Goal: Task Accomplishment & Management: Complete application form

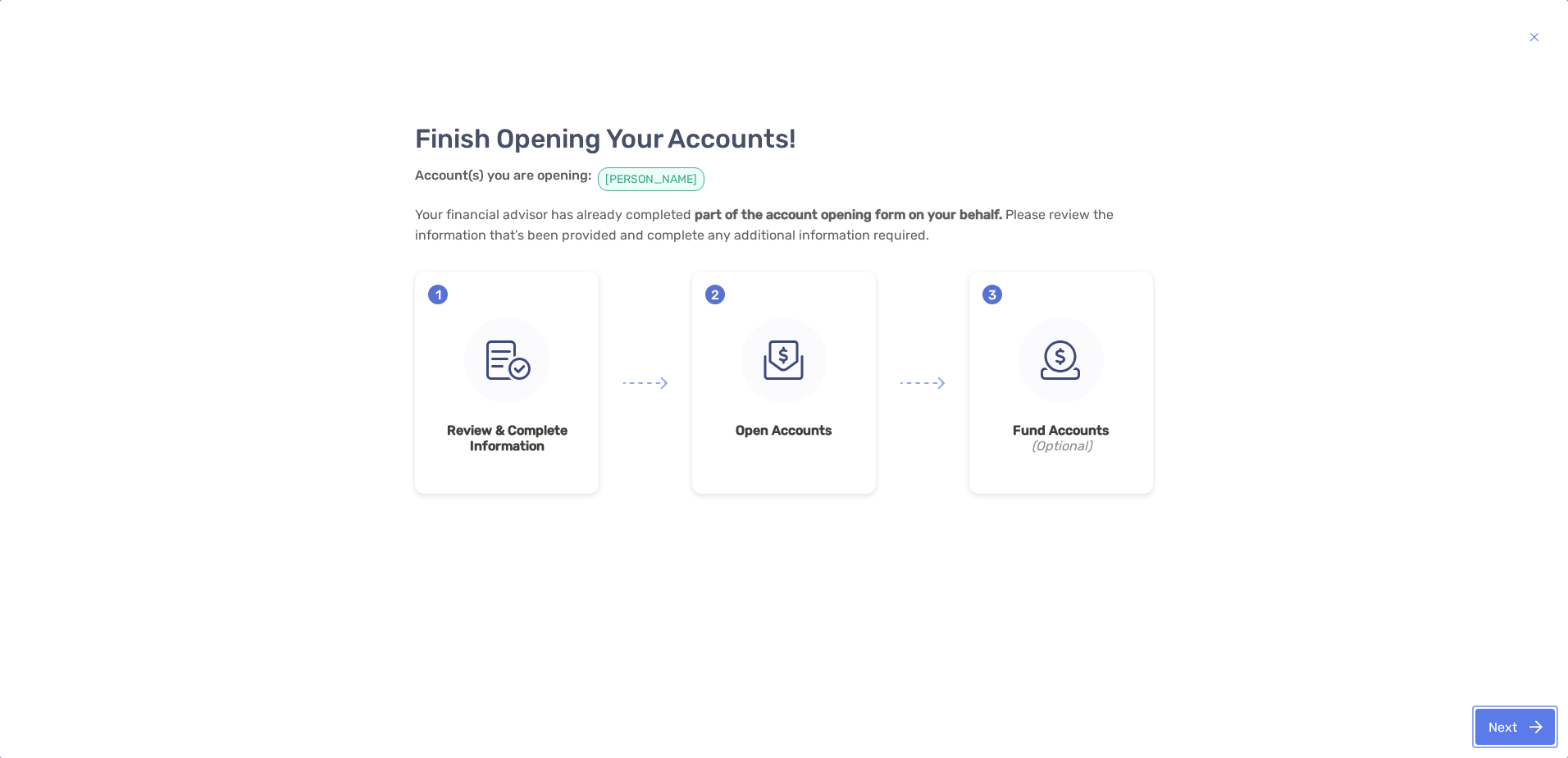
click at [1531, 725] on button "Next" at bounding box center [1516, 726] width 80 height 36
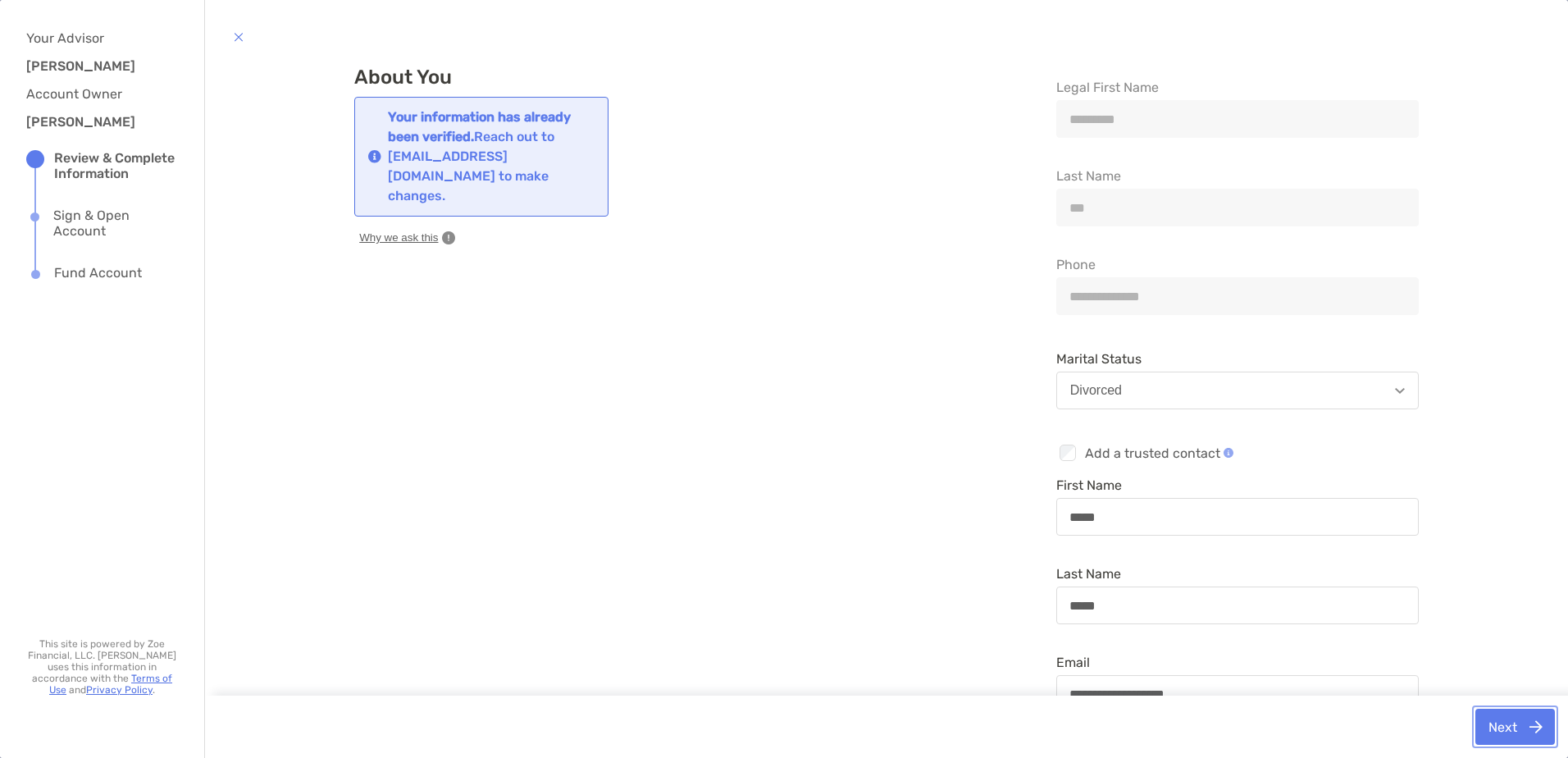
scroll to position [45, 0]
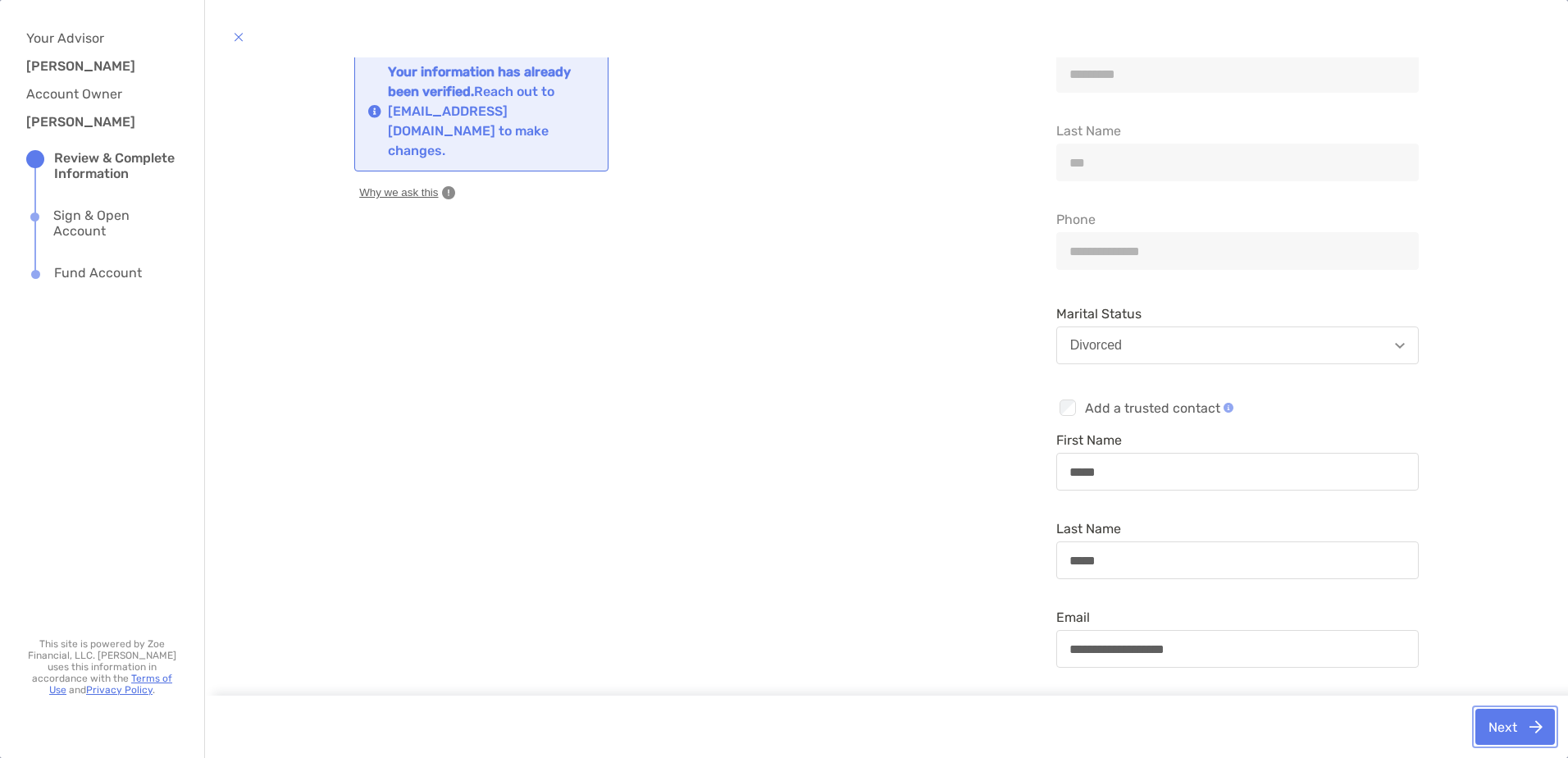
click at [1515, 723] on button "Next" at bounding box center [1516, 726] width 80 height 36
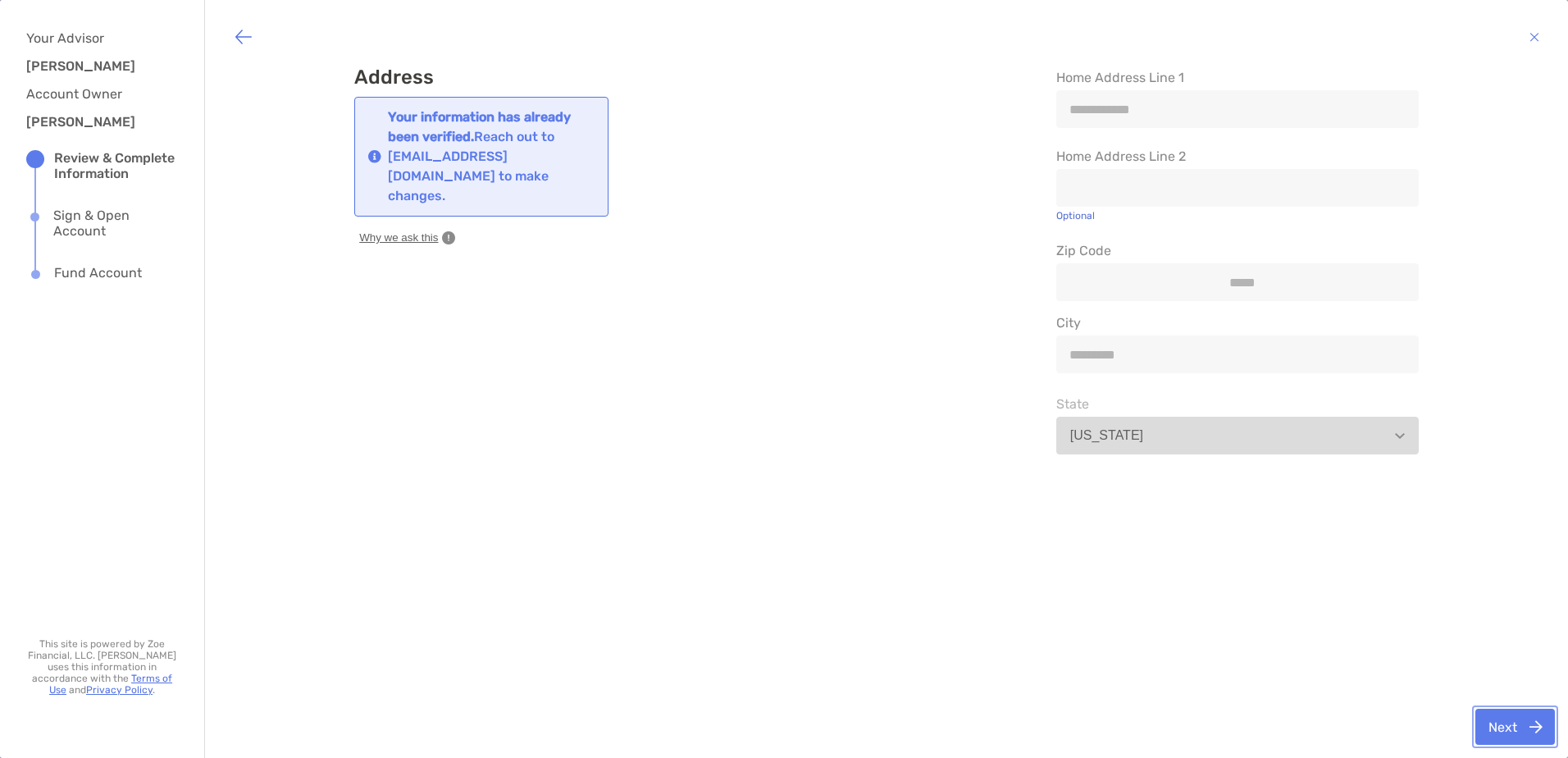
click at [1511, 730] on button "Next" at bounding box center [1516, 726] width 80 height 36
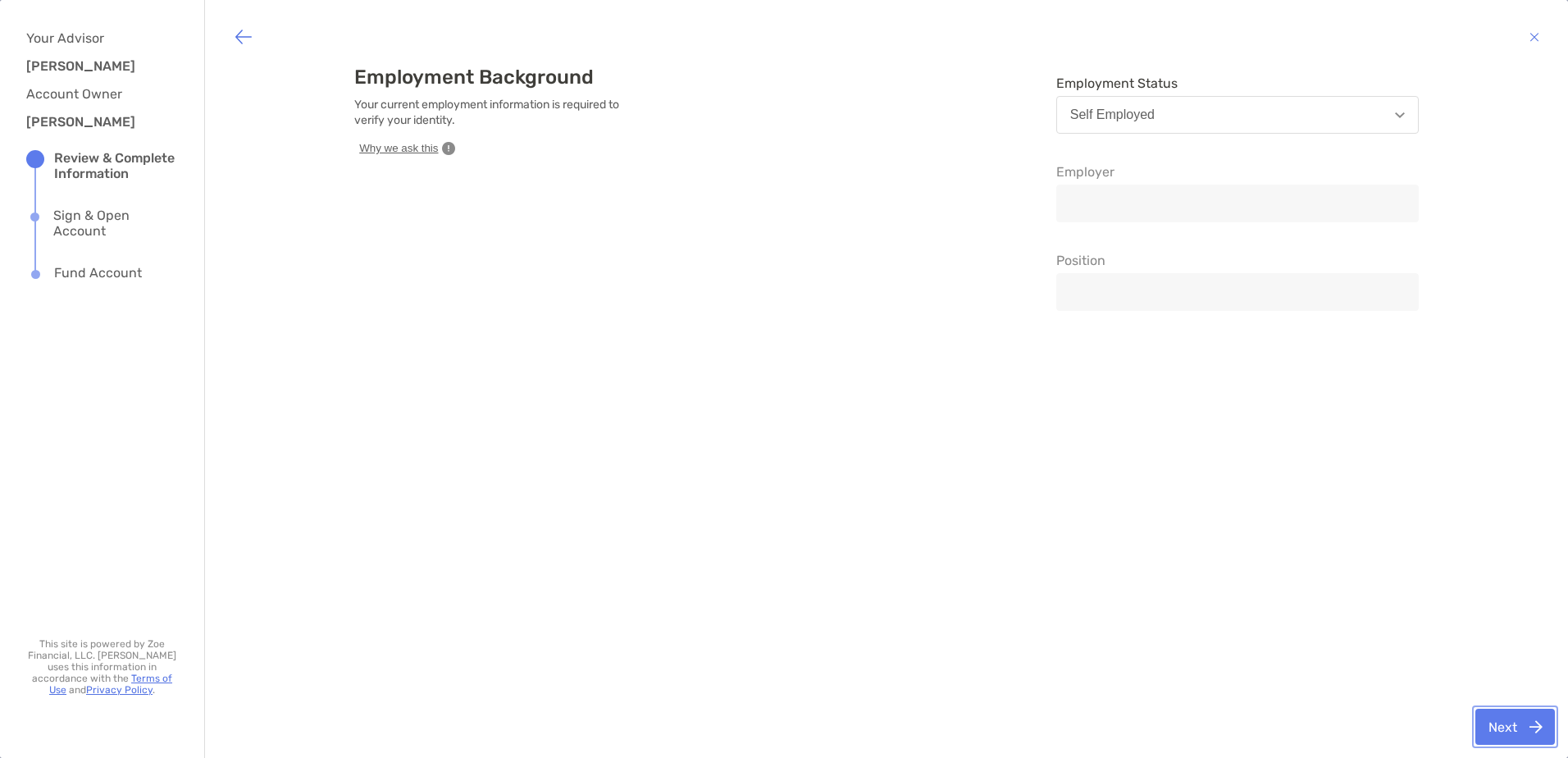
click at [1501, 725] on button "Next" at bounding box center [1516, 726] width 80 height 36
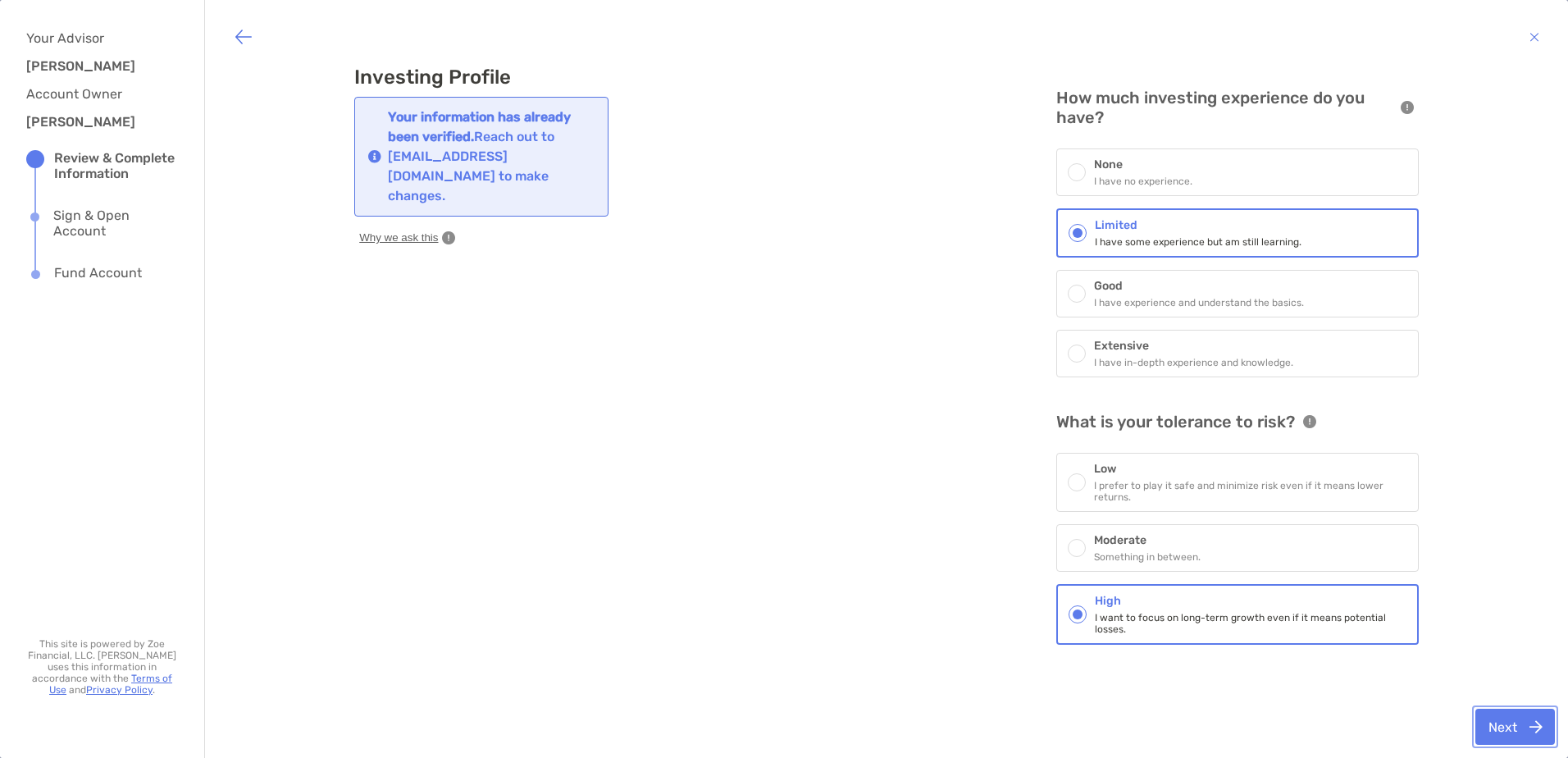
click at [1541, 718] on button "Next" at bounding box center [1516, 726] width 80 height 36
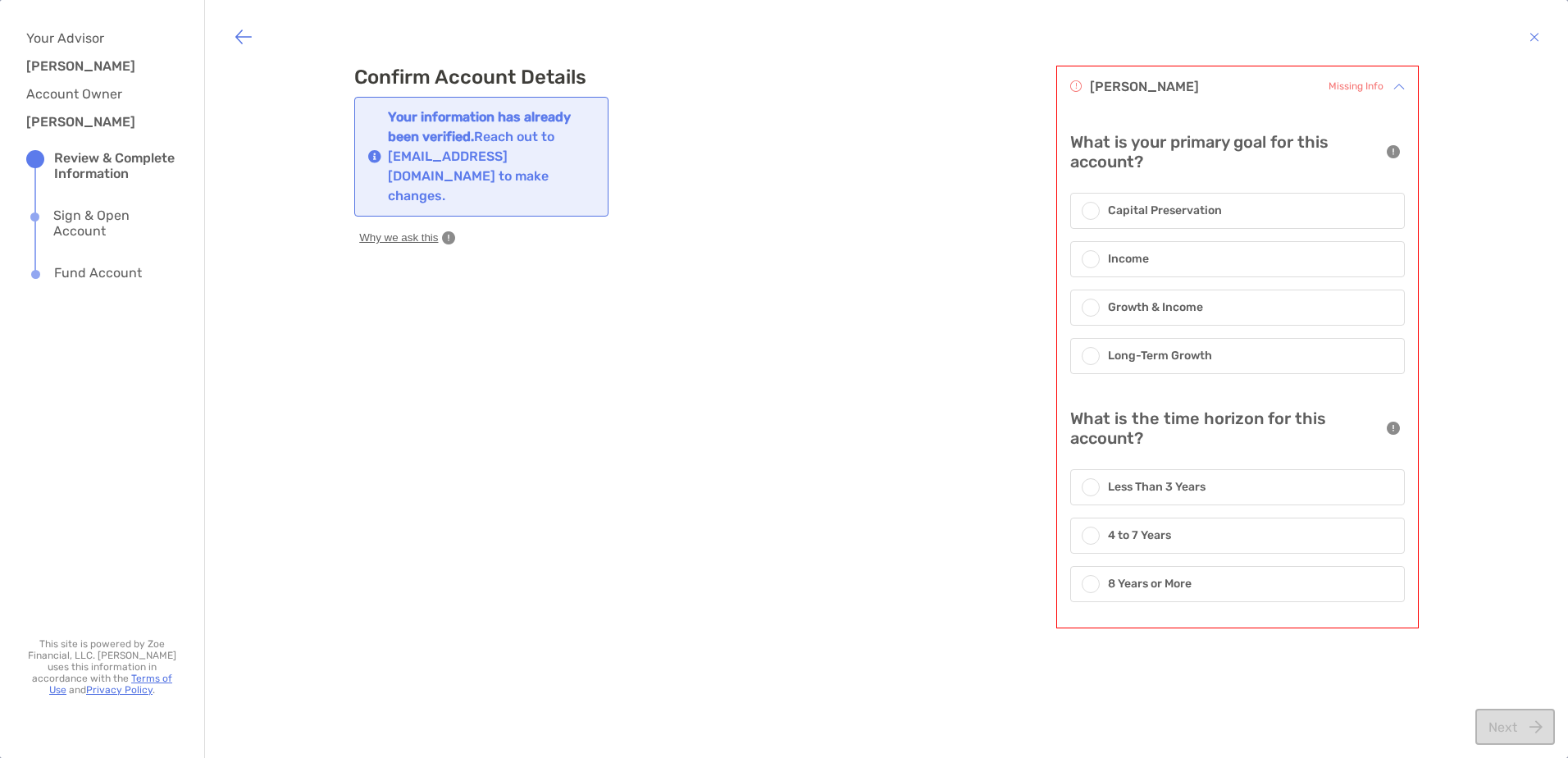
click at [1082, 348] on div at bounding box center [1091, 355] width 18 height 18
click at [1086, 583] on span at bounding box center [1090, 585] width 10 height 10
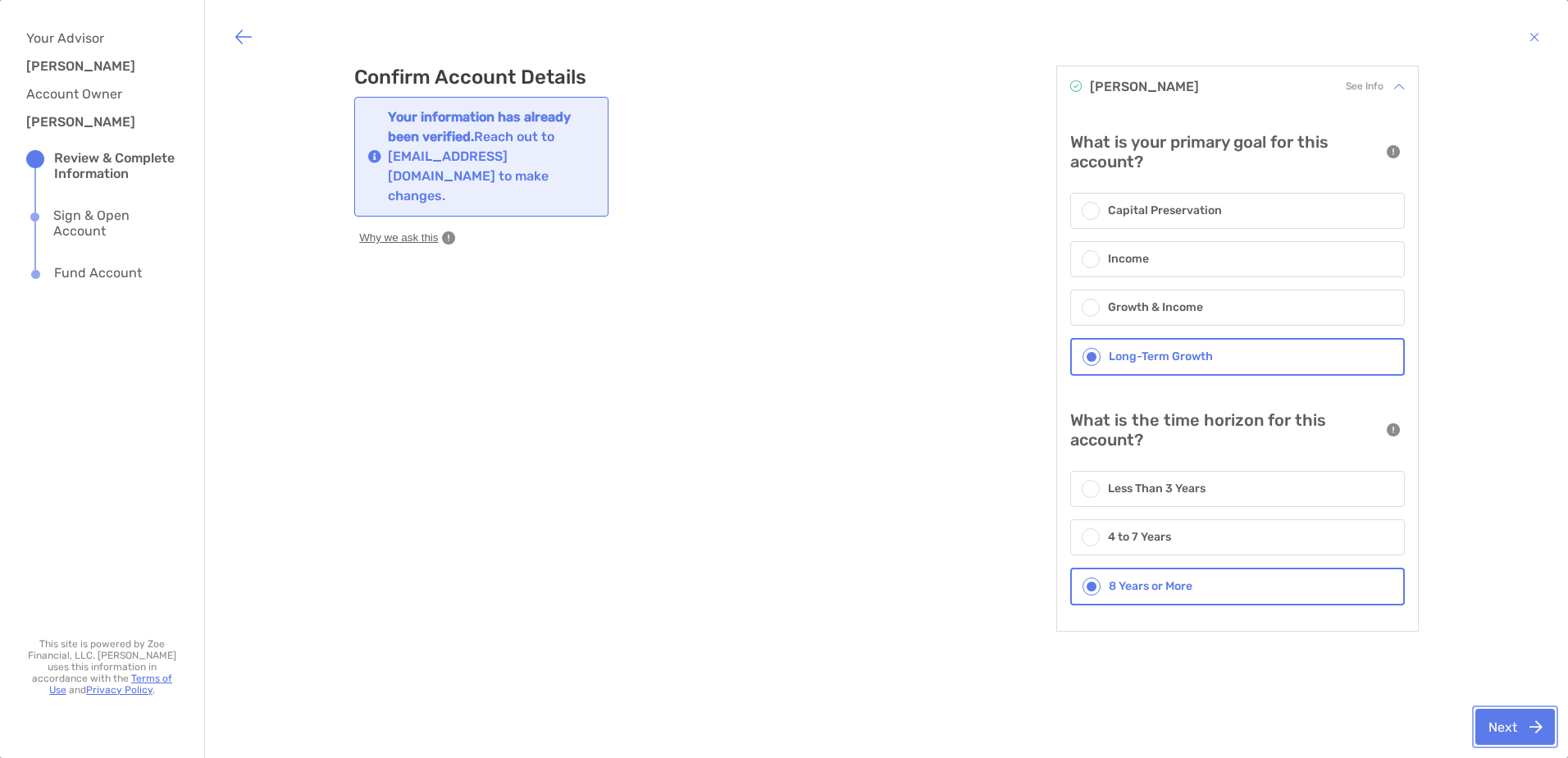
click at [1502, 723] on button "Next" at bounding box center [1516, 726] width 80 height 36
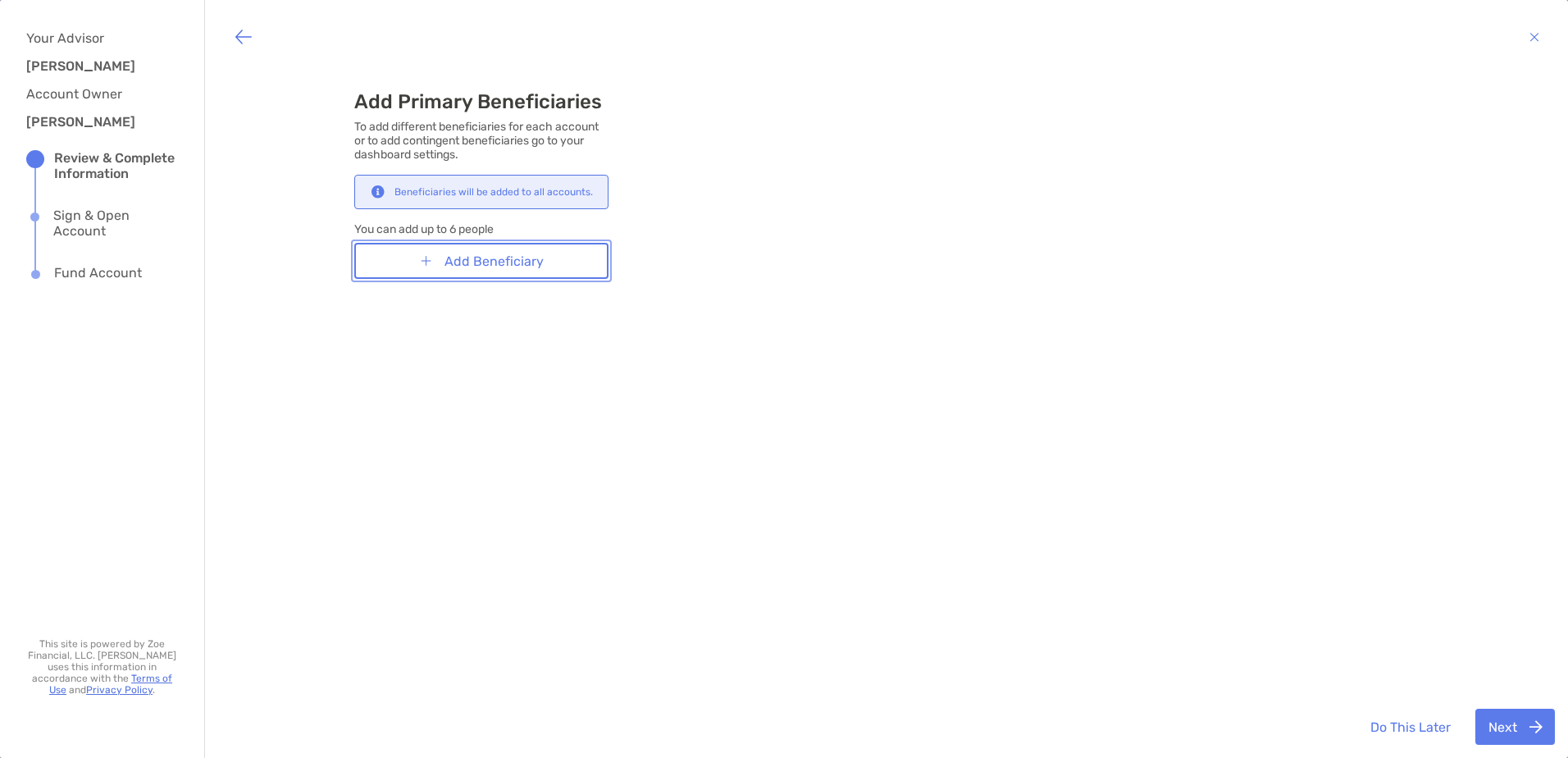
click at [531, 258] on button "Add Beneficiary" at bounding box center [481, 261] width 254 height 36
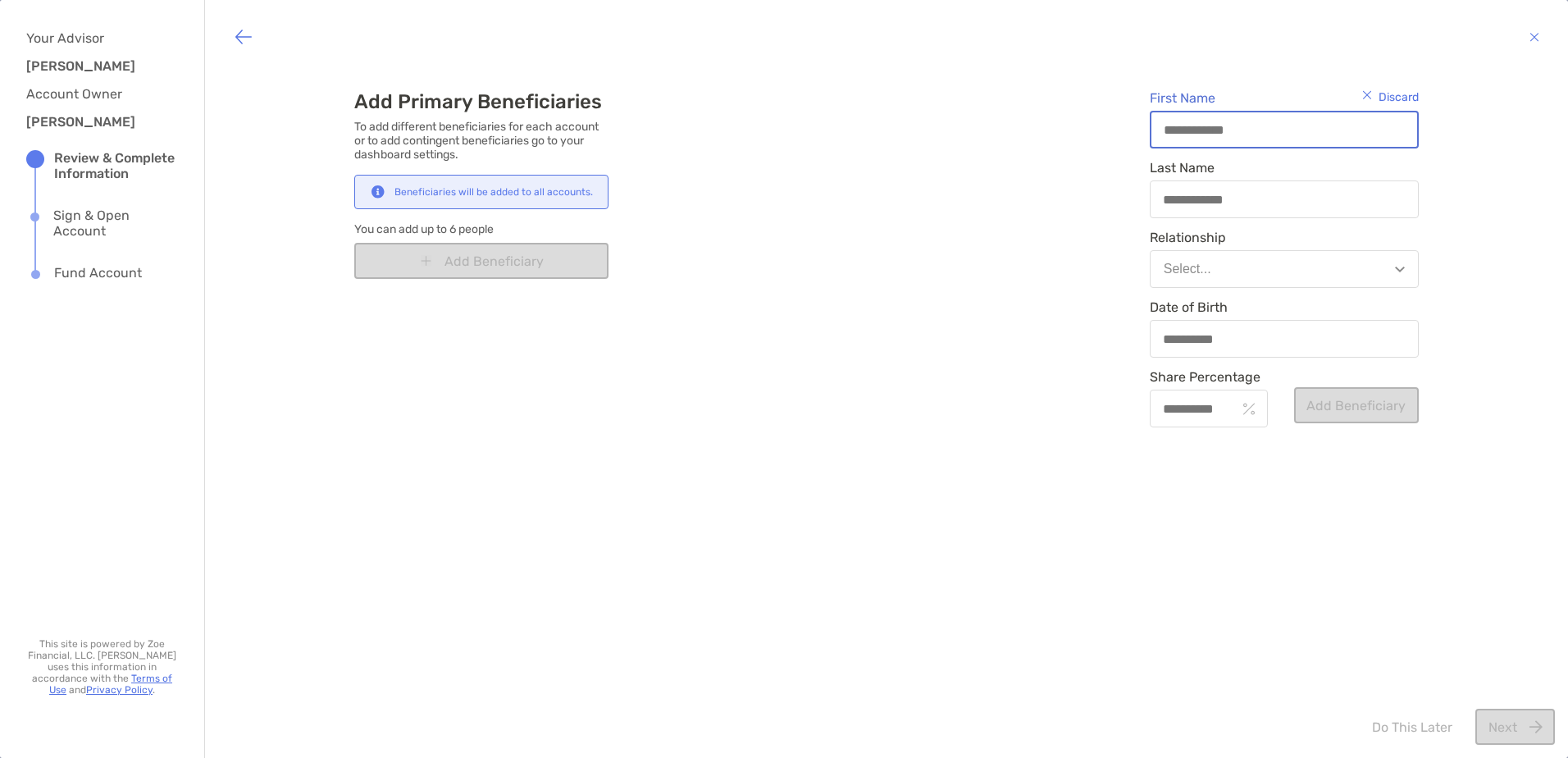
click at [1188, 128] on input "First Name" at bounding box center [1285, 129] width 266 height 14
type input "*****"
click at [1386, 265] on button "Select..." at bounding box center [1284, 269] width 269 height 38
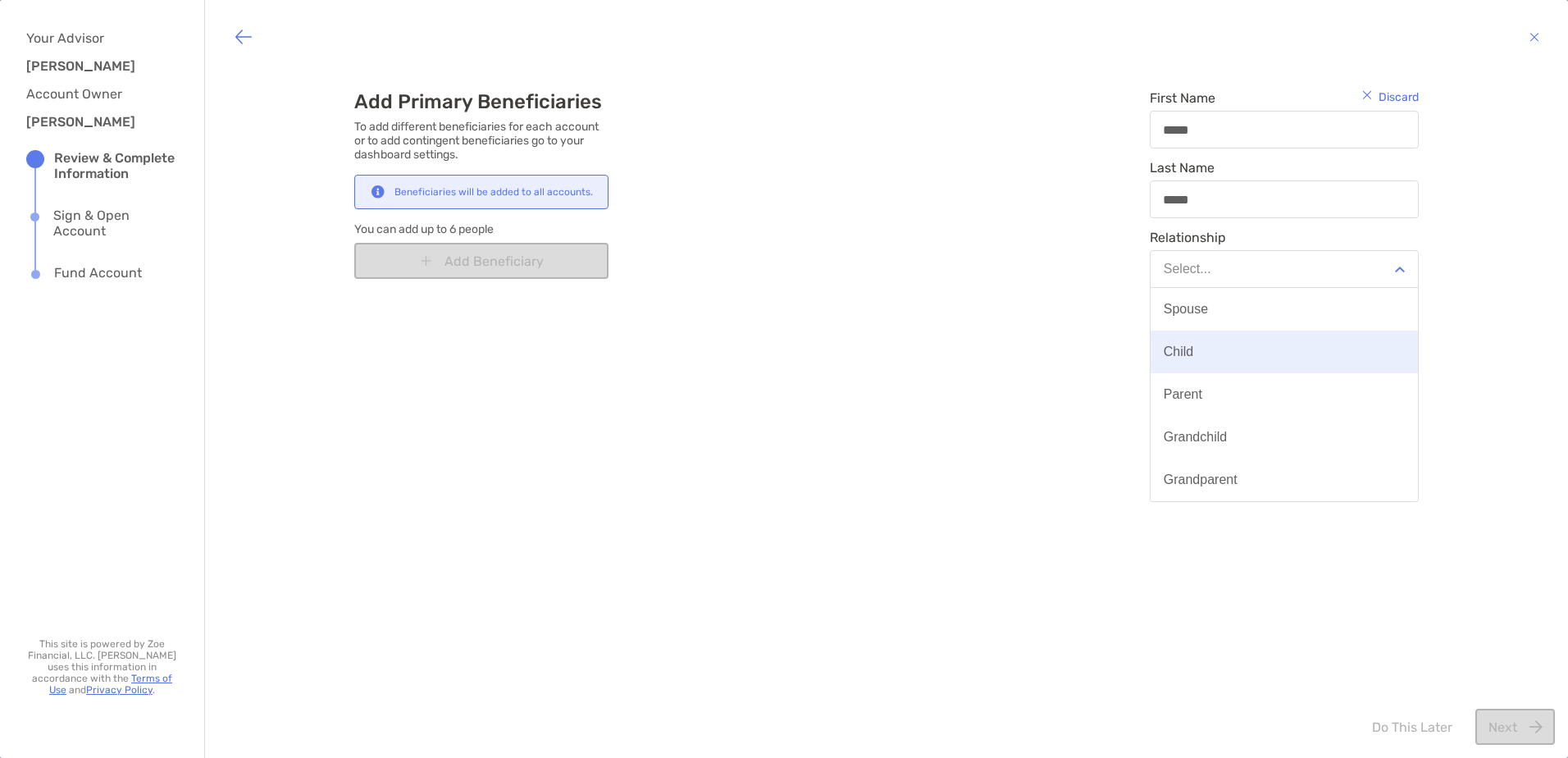
click at [1265, 348] on button "Child" at bounding box center [1285, 351] width 268 height 43
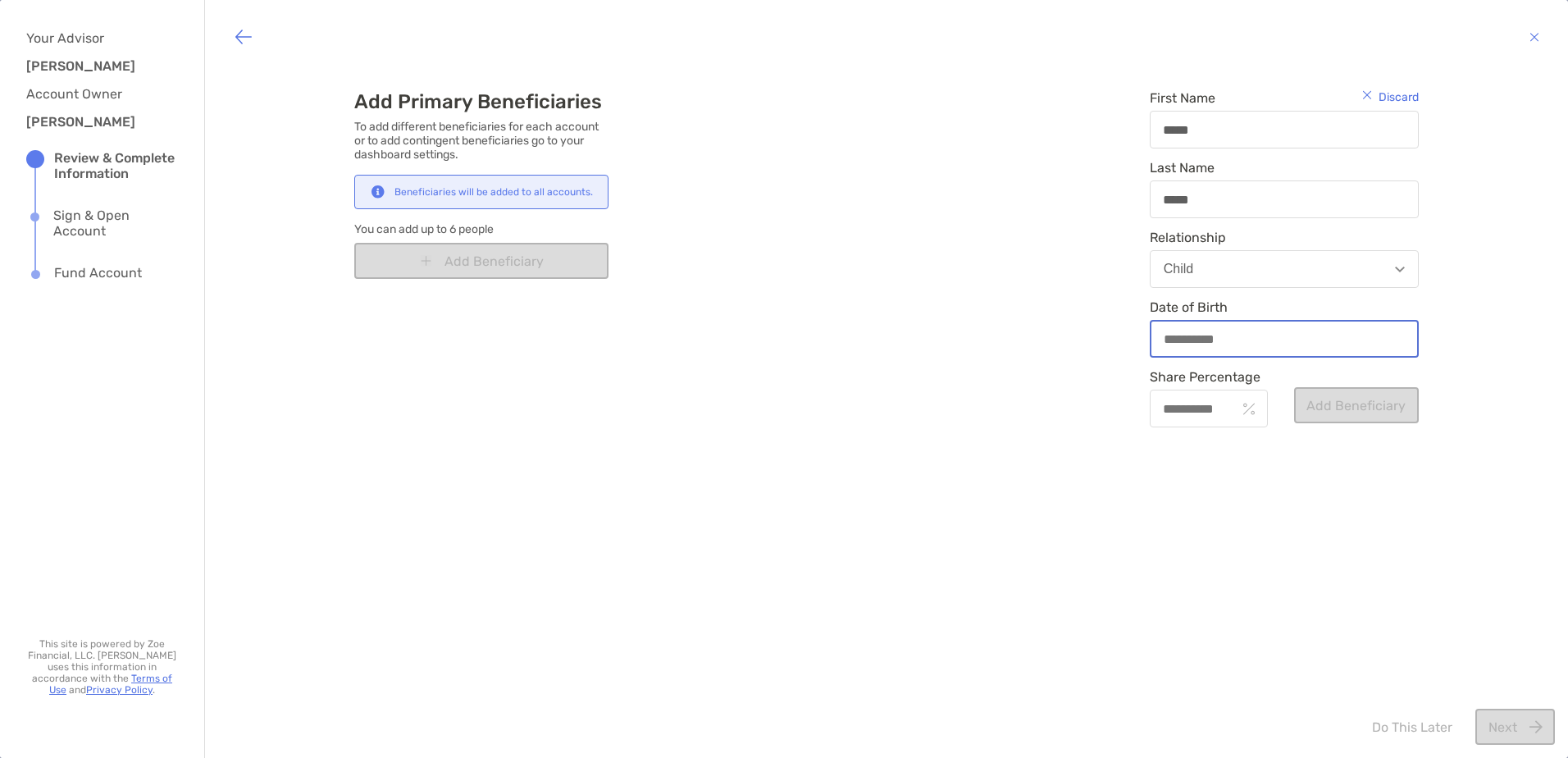
click at [1264, 345] on input "Date of Birth" at bounding box center [1285, 338] width 266 height 14
type input "**********"
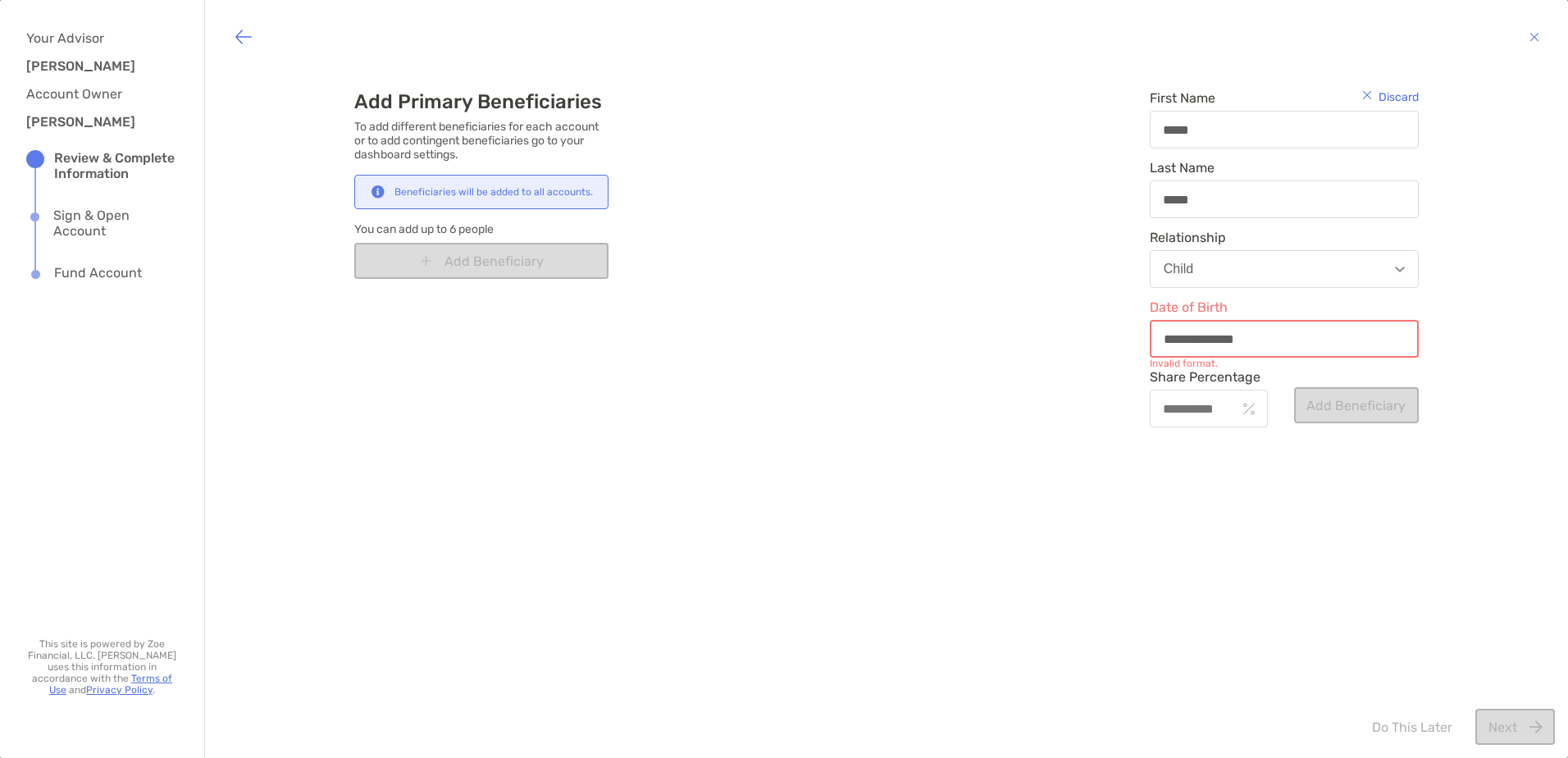
type input "**********"
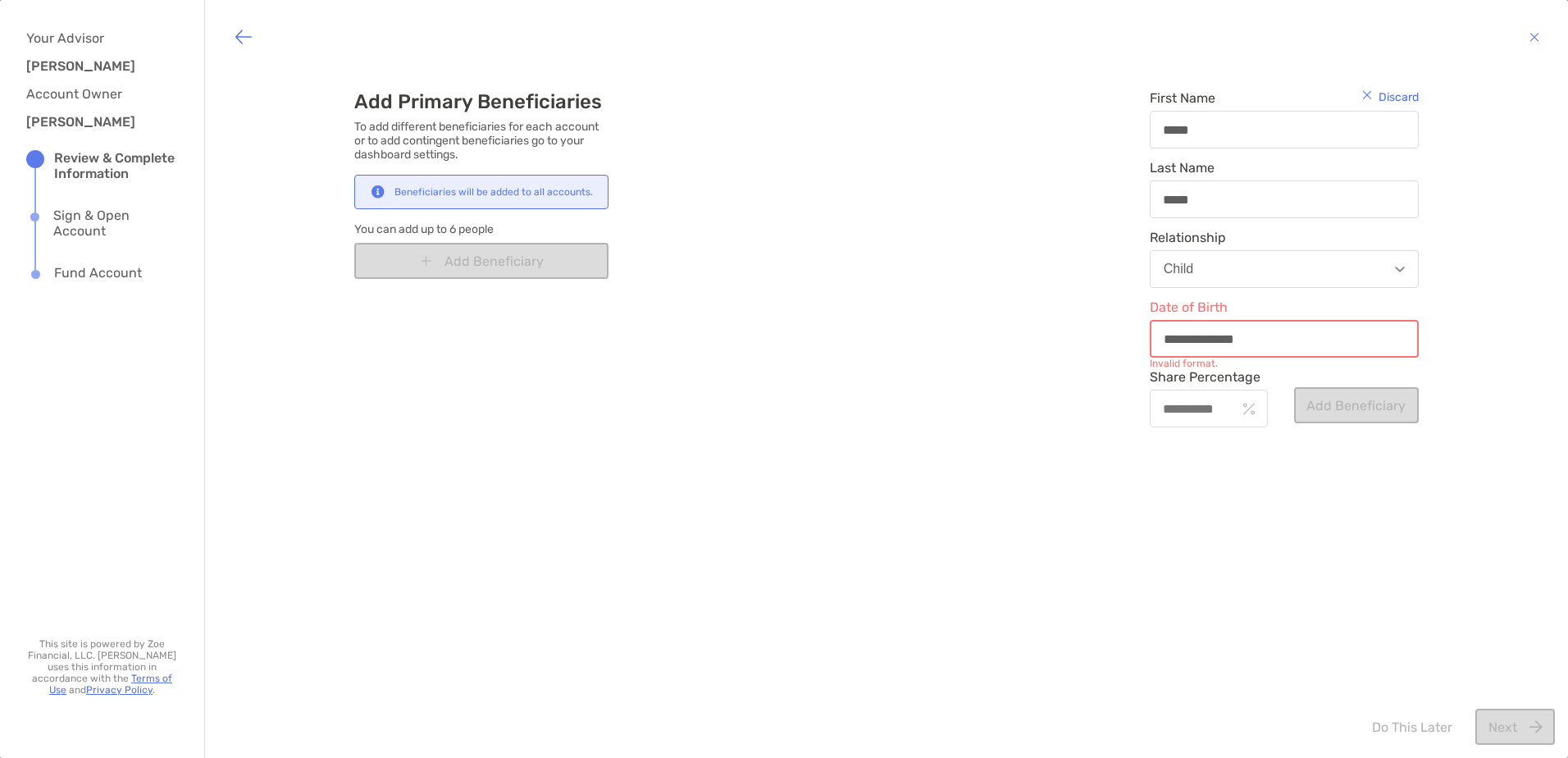
type input "**********"
click at [1183, 408] on input "Share Percentage" at bounding box center [1193, 408] width 84 height 14
type input "***"
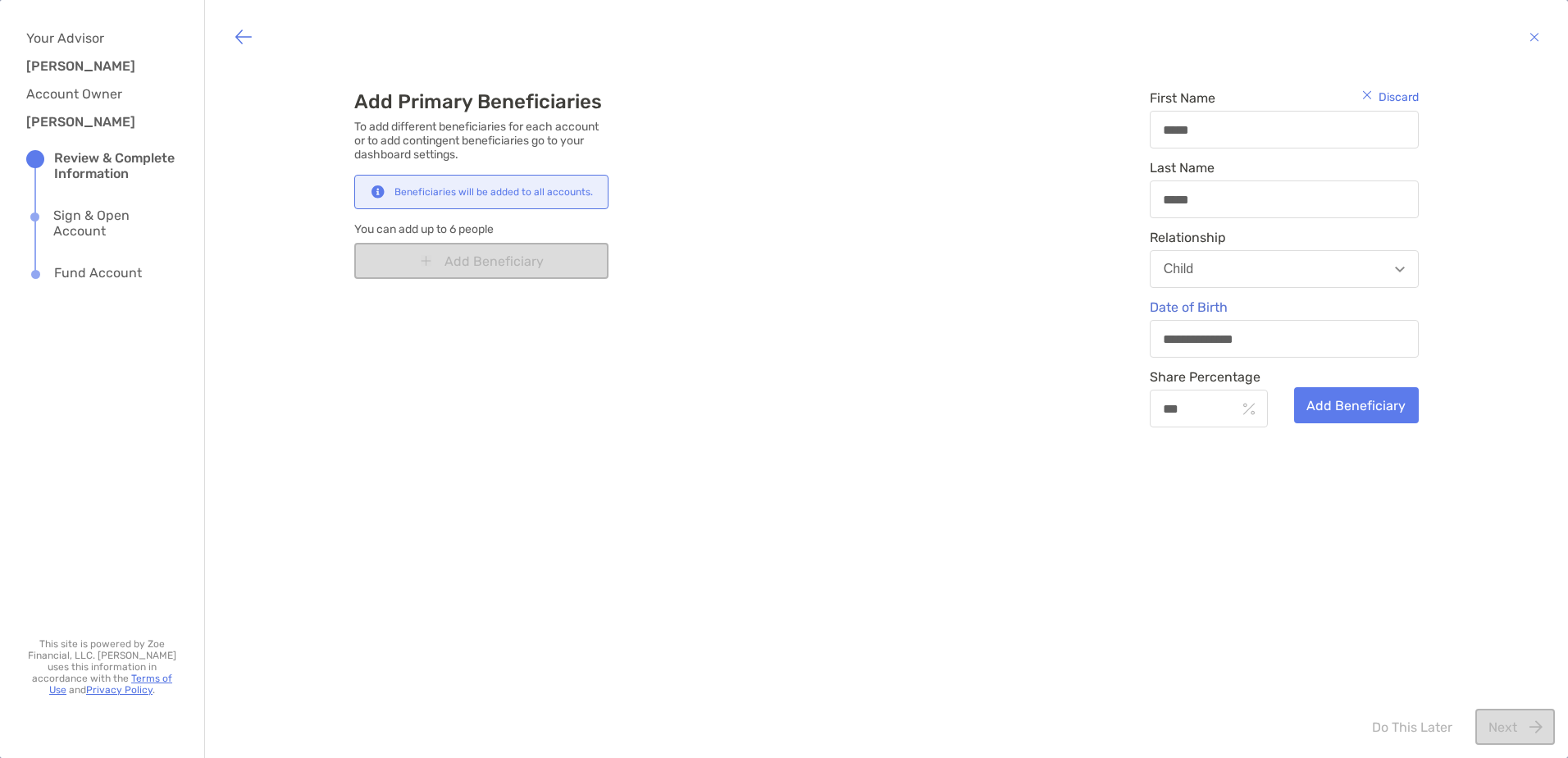
click at [554, 187] on div "Beneficiaries will be added to all accounts." at bounding box center [493, 192] width 198 height 12
click at [1330, 405] on button "Add Beneficiary" at bounding box center [1357, 405] width 125 height 36
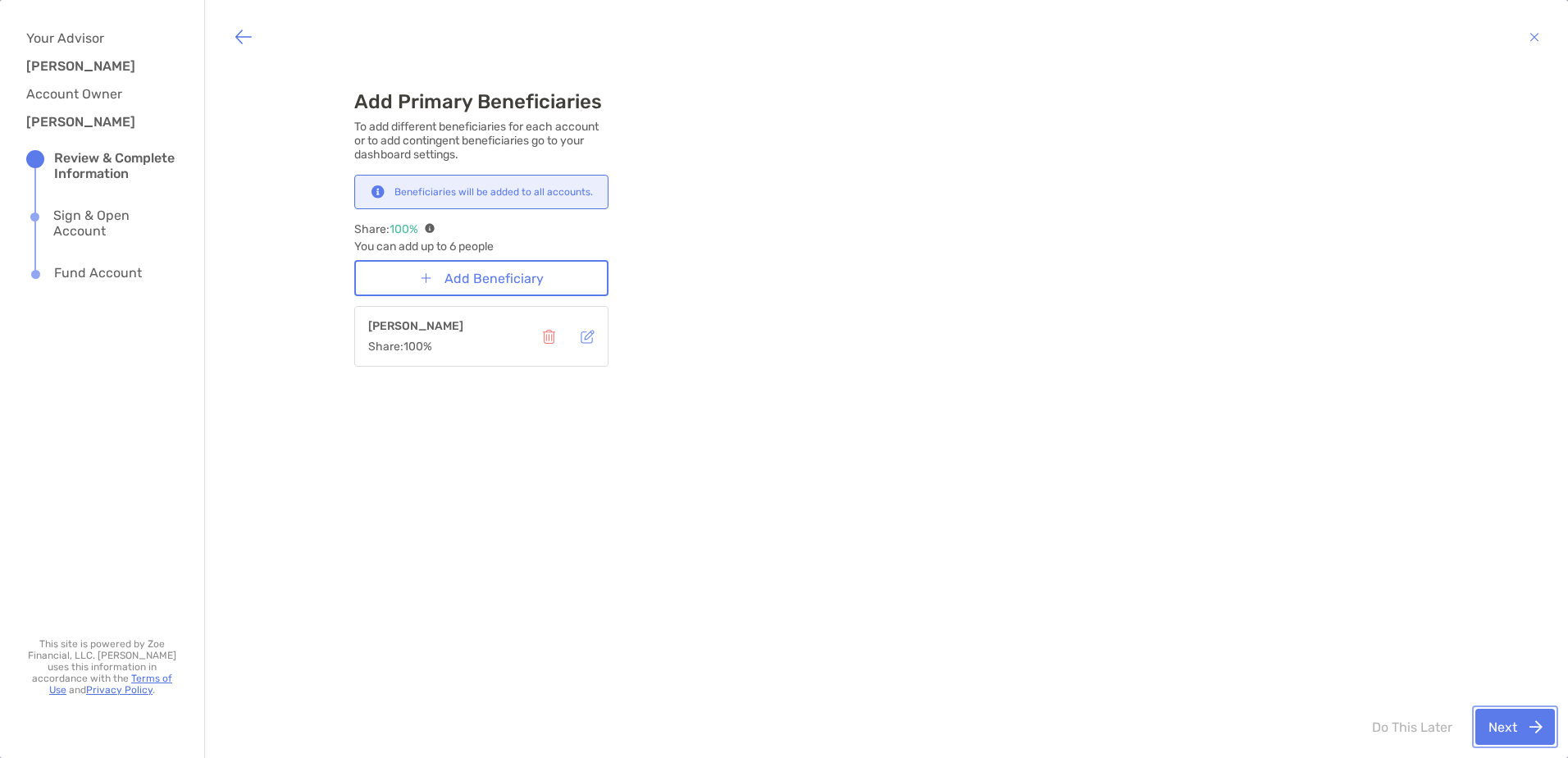
click at [1493, 719] on button "Next" at bounding box center [1516, 726] width 80 height 36
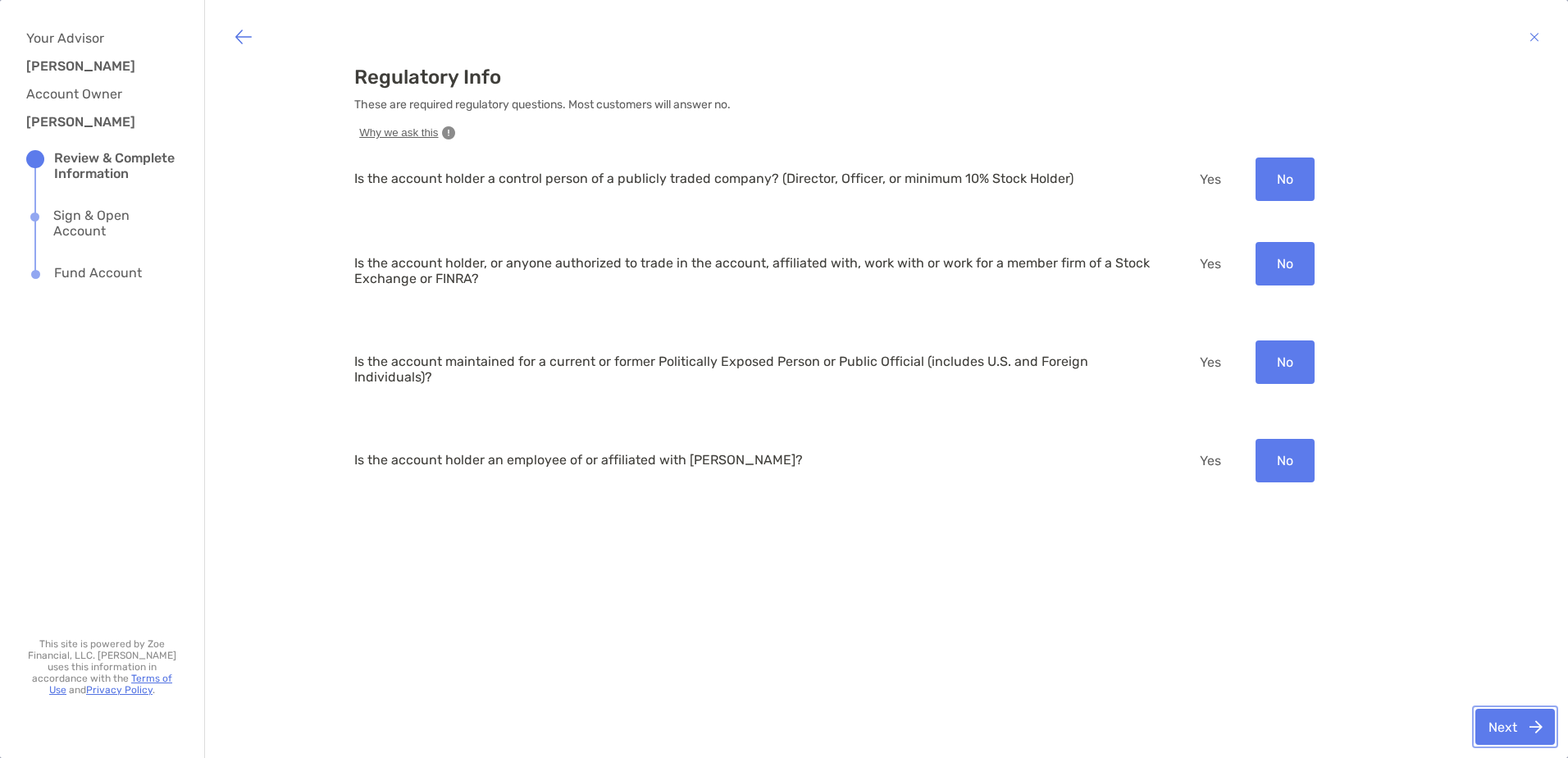
click at [1537, 731] on button "Next" at bounding box center [1516, 726] width 80 height 36
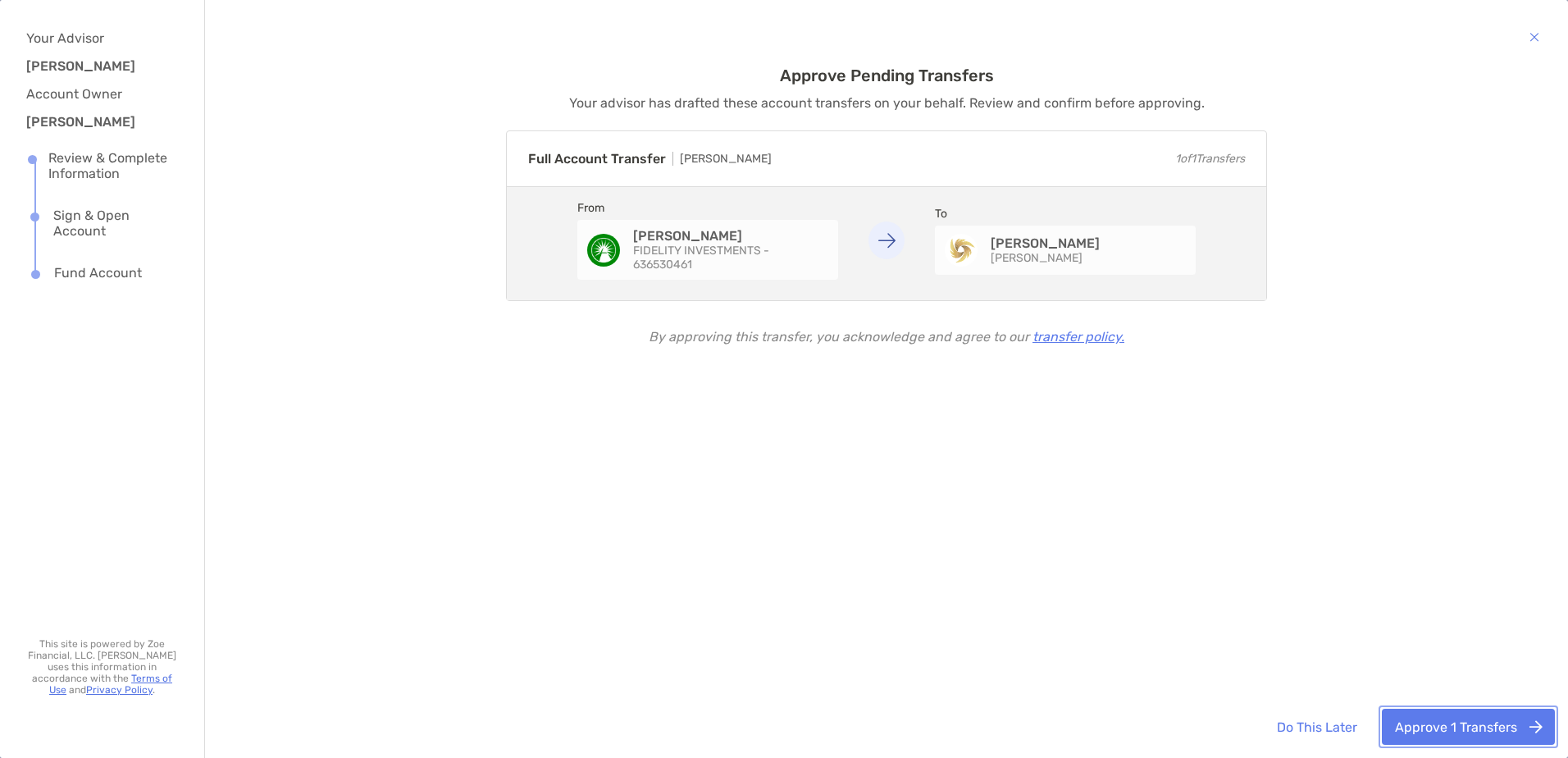
click at [1456, 729] on button "Approve 1 Transfers" at bounding box center [1468, 726] width 173 height 36
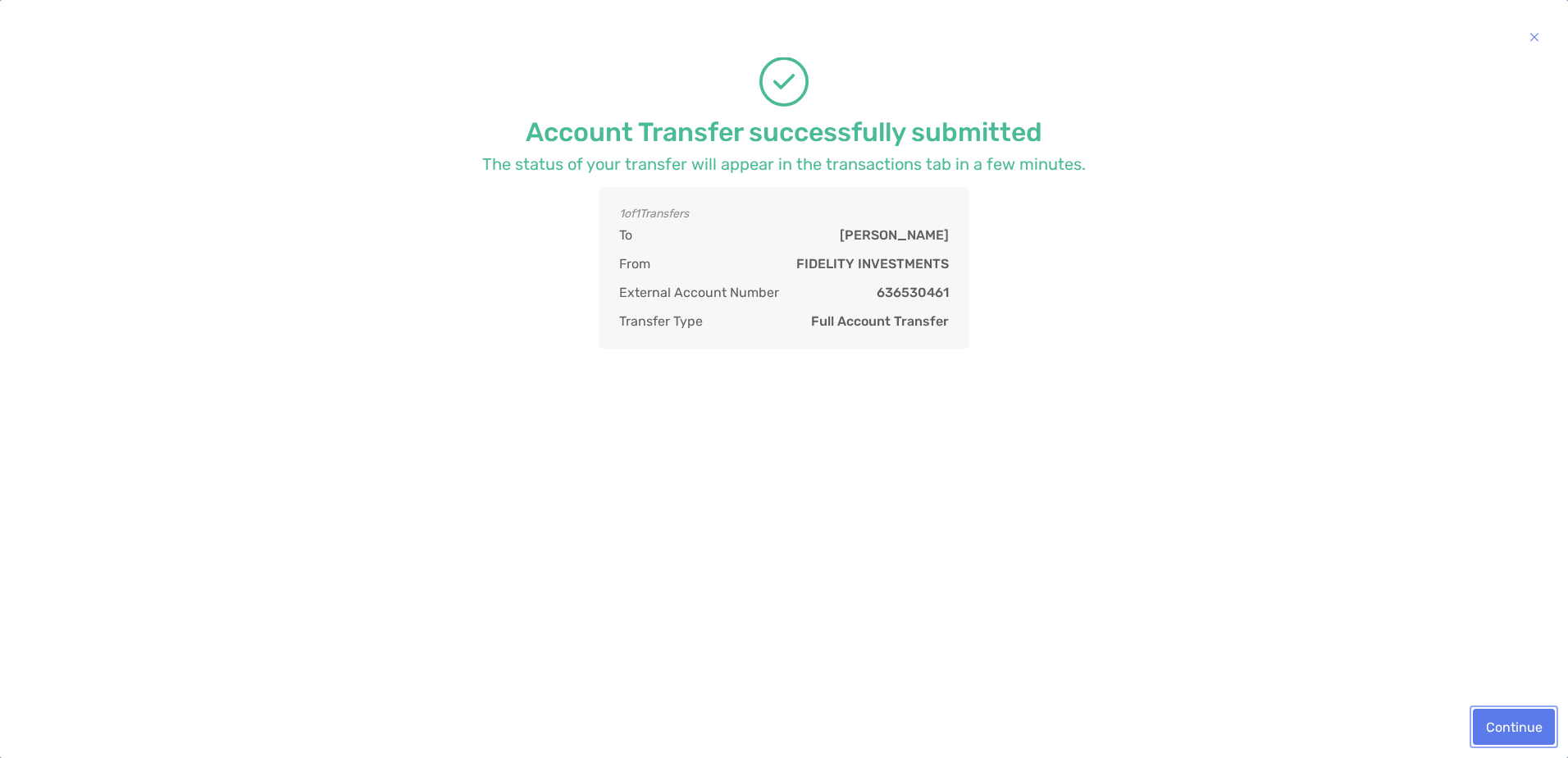
click at [1497, 719] on button "Continue" at bounding box center [1514, 726] width 82 height 36
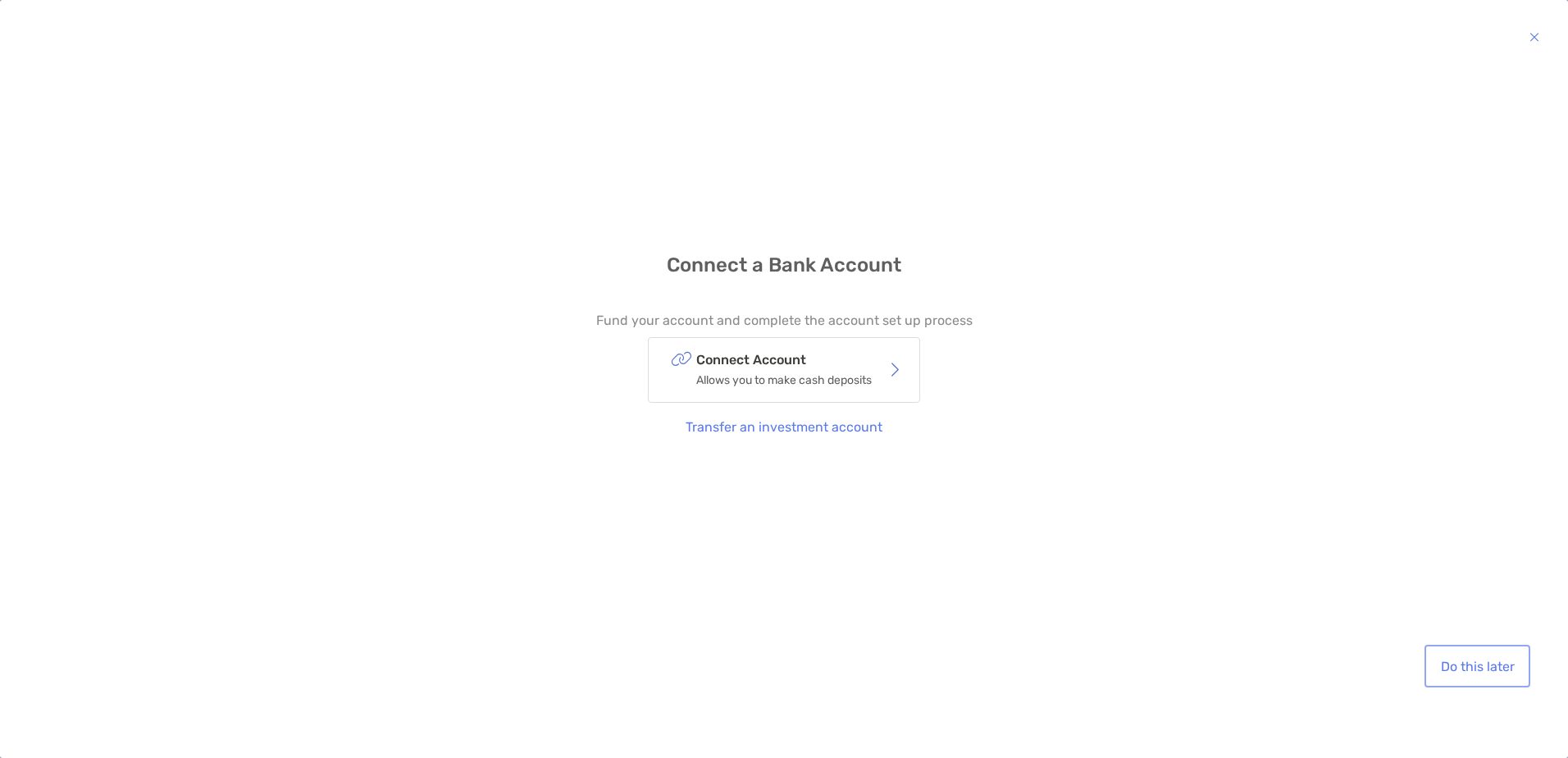
click at [1468, 670] on button "Do this later" at bounding box center [1478, 666] width 100 height 36
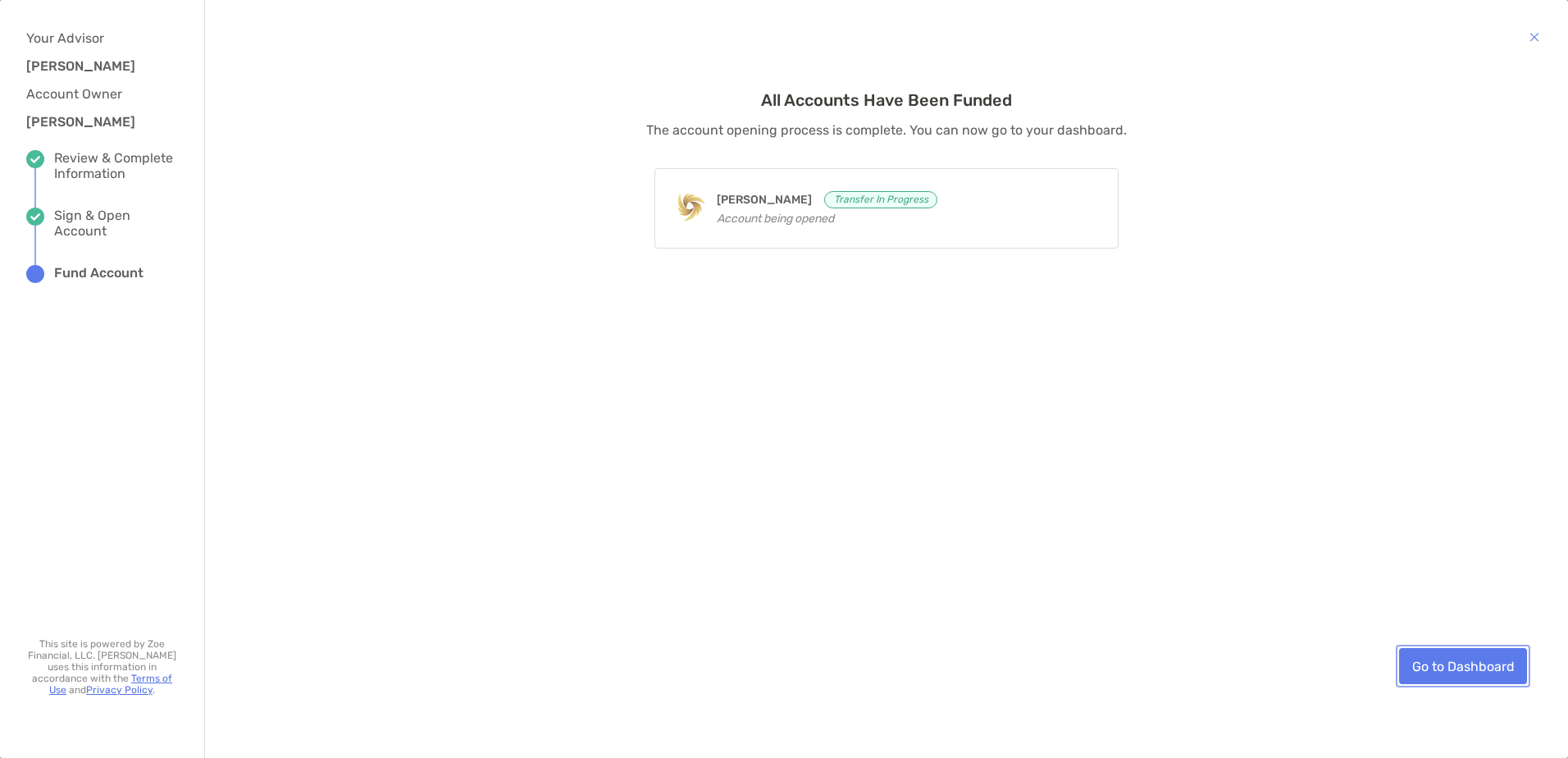
click at [1467, 664] on link "Go to Dashboard" at bounding box center [1463, 666] width 128 height 36
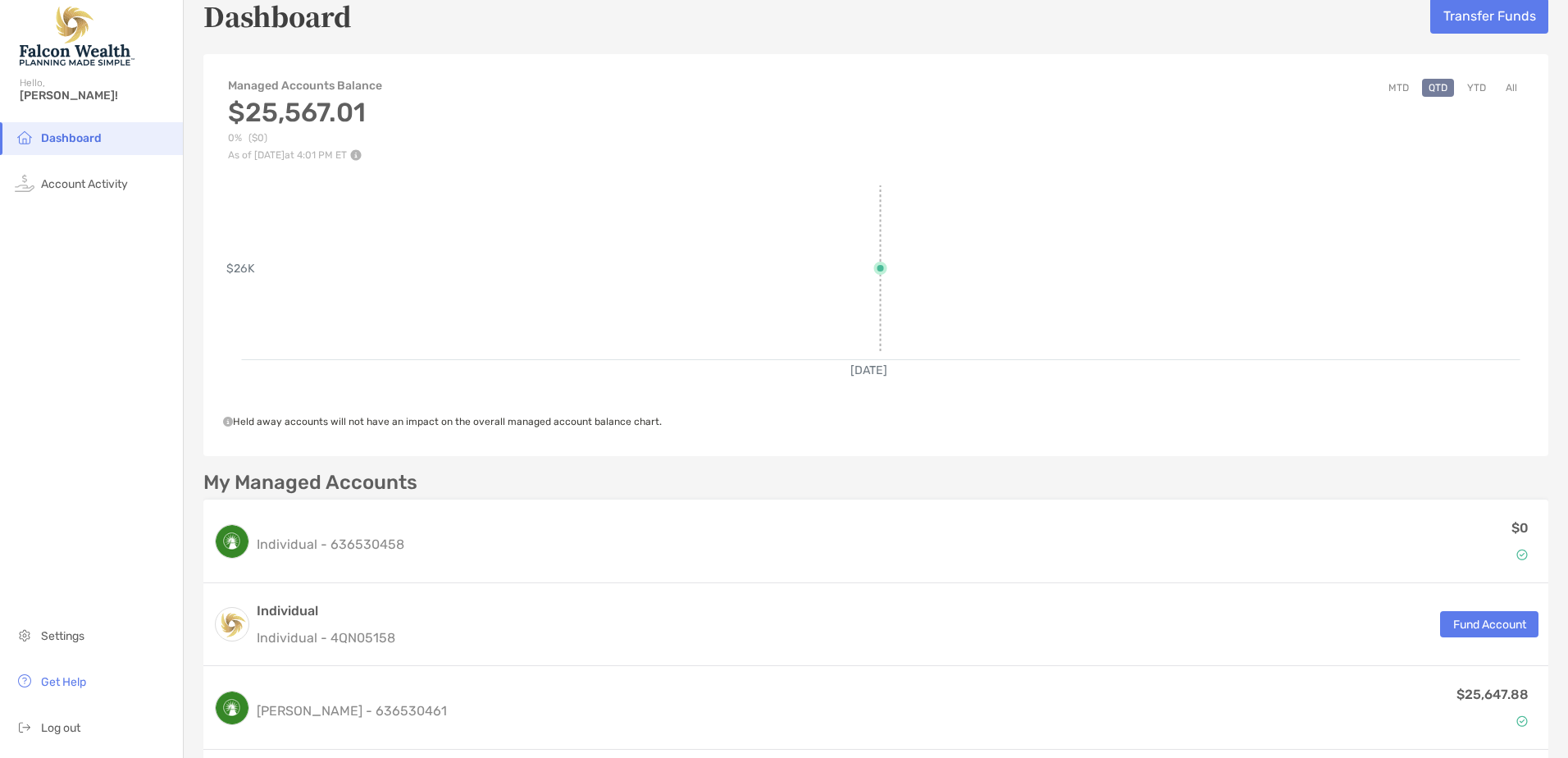
scroll to position [5, 0]
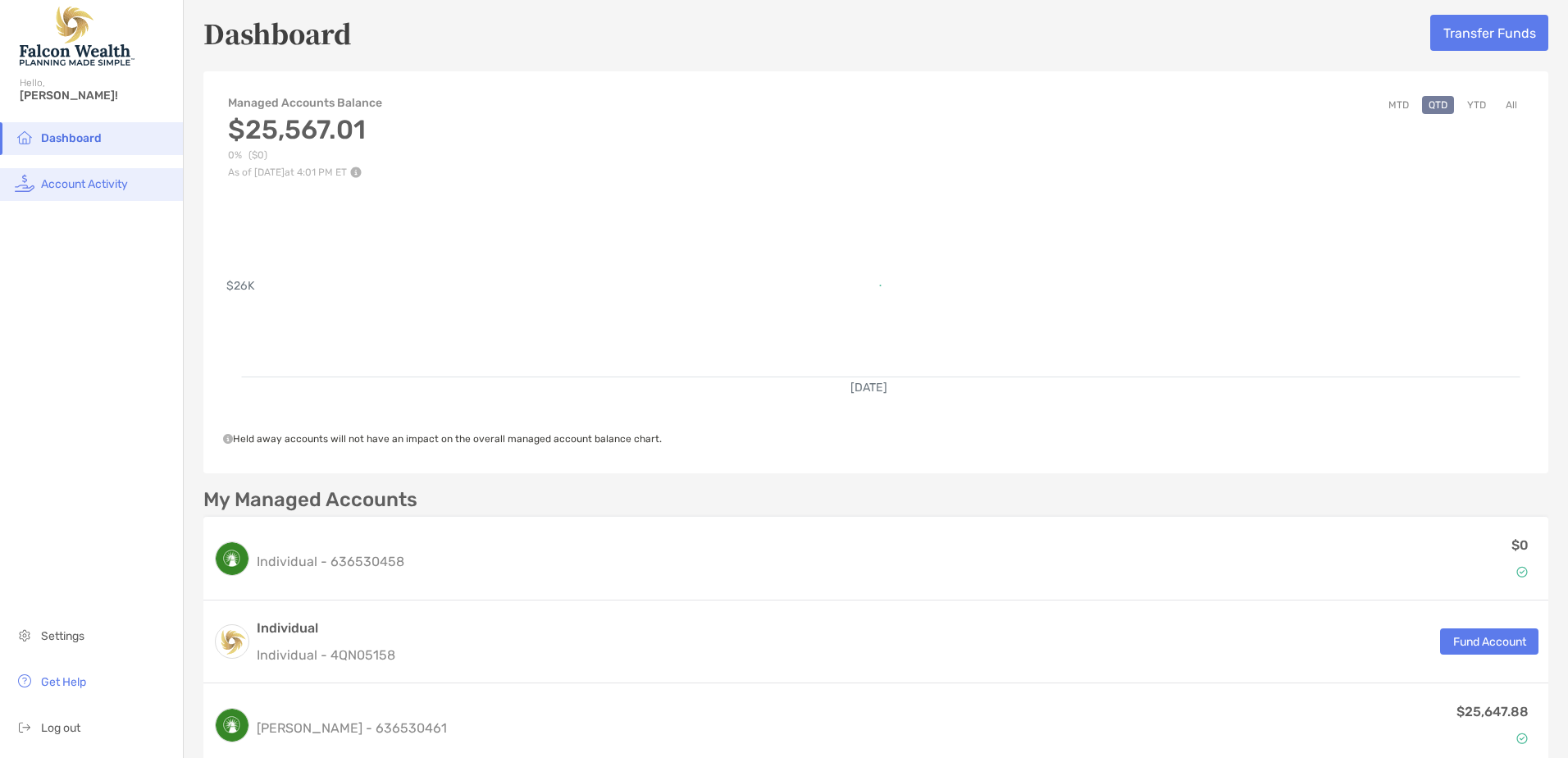
click at [0, 200] on html "Dashboard Hello, [PERSON_NAME]! Dashboard Account Activity Settings Get Help Lo…" at bounding box center [784, 379] width 1568 height 758
